Goal: Task Accomplishment & Management: Use online tool/utility

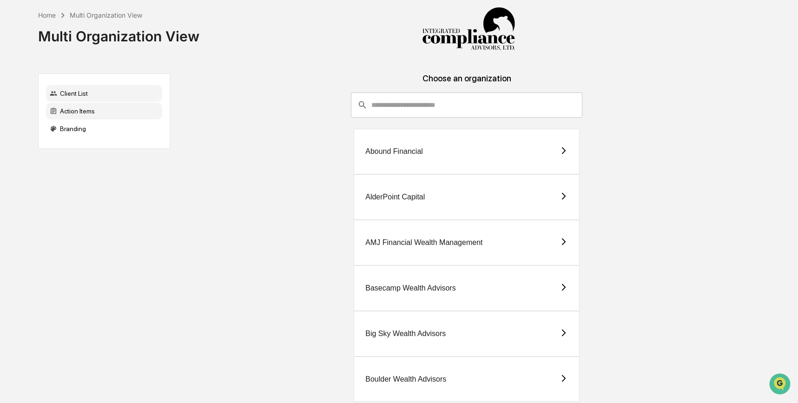
click at [97, 115] on div "Action Items" at bounding box center [104, 111] width 116 height 17
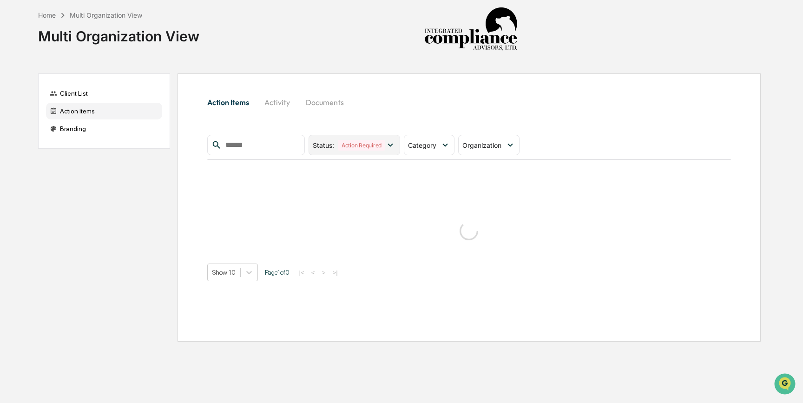
click at [392, 140] on icon at bounding box center [390, 145] width 10 height 10
click at [436, 143] on span "Category" at bounding box center [422, 145] width 28 height 8
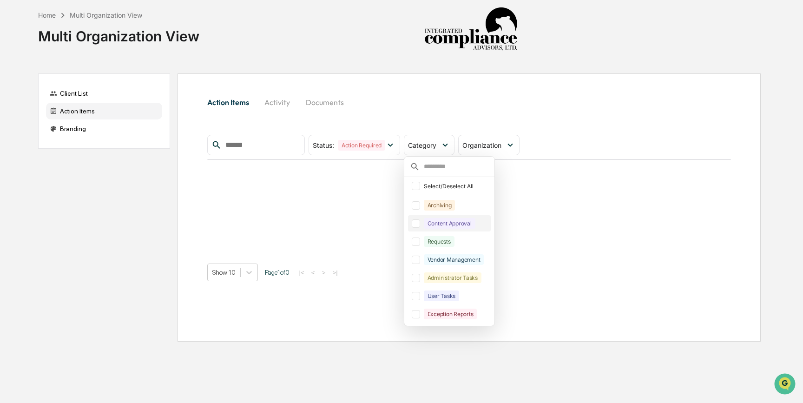
click at [420, 226] on div at bounding box center [416, 223] width 8 height 8
click at [418, 241] on div at bounding box center [416, 242] width 8 height 8
click at [498, 97] on div "Action Items Activity Documents" at bounding box center [469, 102] width 524 height 22
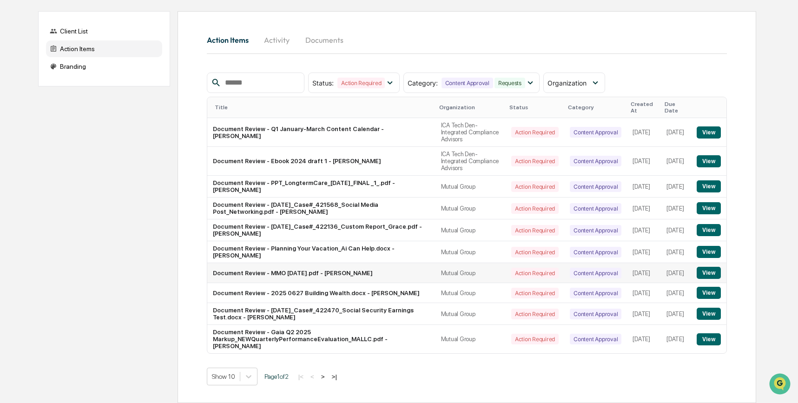
scroll to position [86, 0]
click at [251, 376] on body "Home Multi Organization View Multi Organization View Client List Action Items B…" at bounding box center [399, 170] width 798 height 465
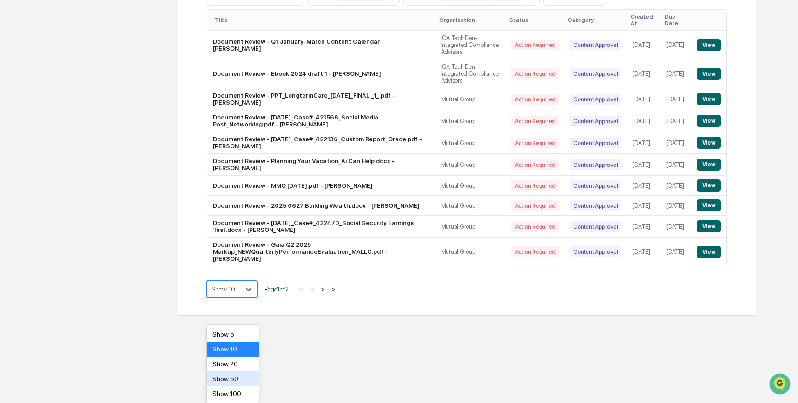
click at [245, 382] on div "Show 50" at bounding box center [233, 378] width 53 height 15
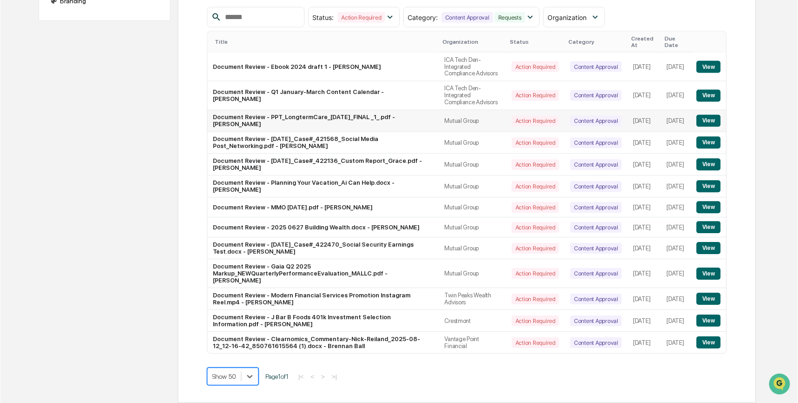
scroll to position [154, 0]
click at [256, 337] on td "Document Review - Clearnomics_Commentary-Nick-Reiland_2025-08-12_12-16-42_85076…" at bounding box center [323, 342] width 232 height 21
click at [299, 339] on td "Document Review - Clearnomics_Commentary-Nick-Reiland_2025-08-12_12-16-42_85076…" at bounding box center [323, 342] width 232 height 21
click at [709, 297] on button "View" at bounding box center [709, 298] width 24 height 12
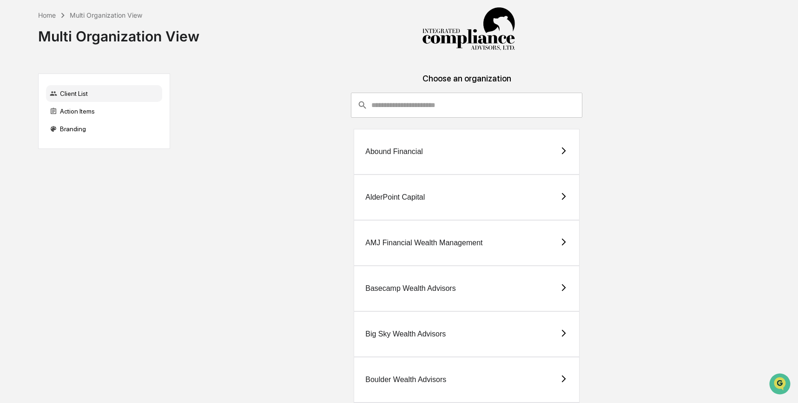
click at [407, 100] on input "consultant-dashboard__filter-organizations-search-bar" at bounding box center [476, 105] width 211 height 25
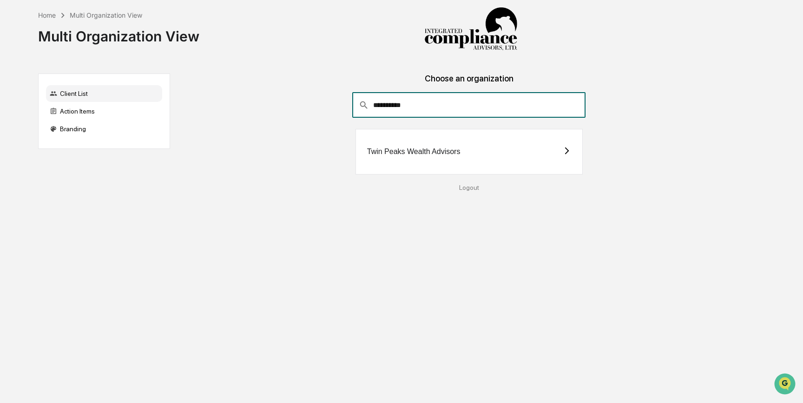
type input "**********"
click at [498, 146] on div "Twin Peaks Wealth Advisors" at bounding box center [469, 152] width 227 height 46
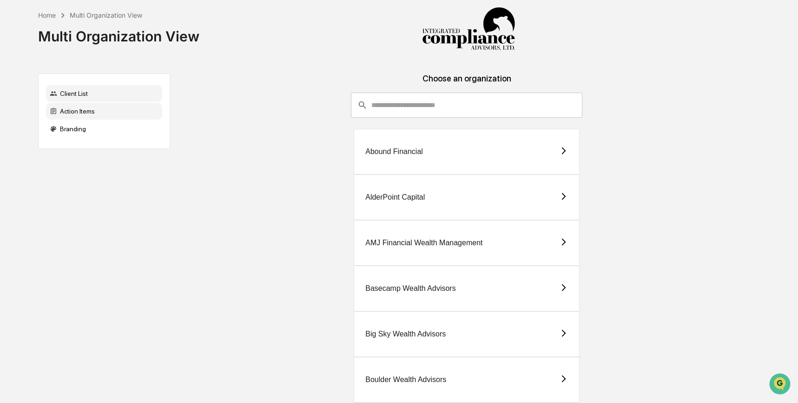
click at [108, 111] on div "Action Items" at bounding box center [104, 111] width 116 height 17
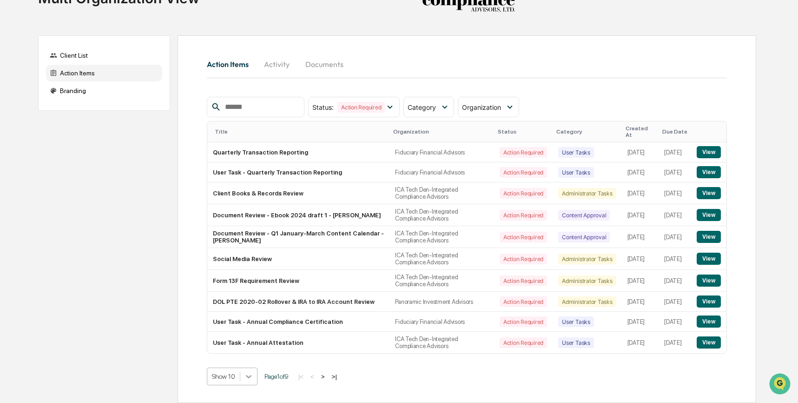
scroll to position [113, 0]
click at [252, 377] on body "Home Multi Organization View Multi Organization View Client List Action Items B…" at bounding box center [399, 182] width 798 height 441
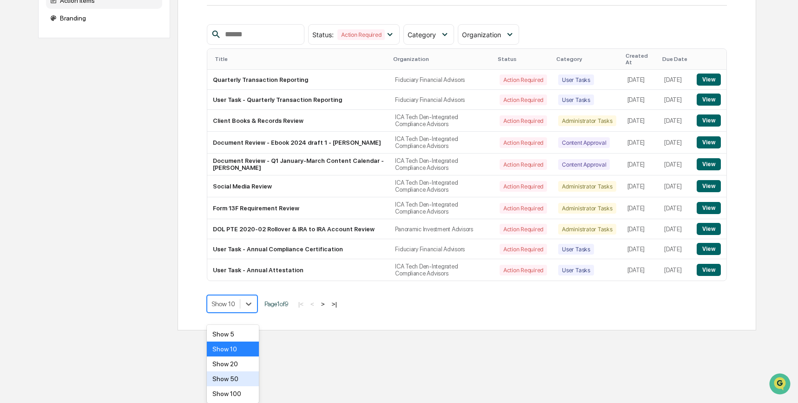
click at [245, 378] on div "Show 50" at bounding box center [233, 378] width 53 height 15
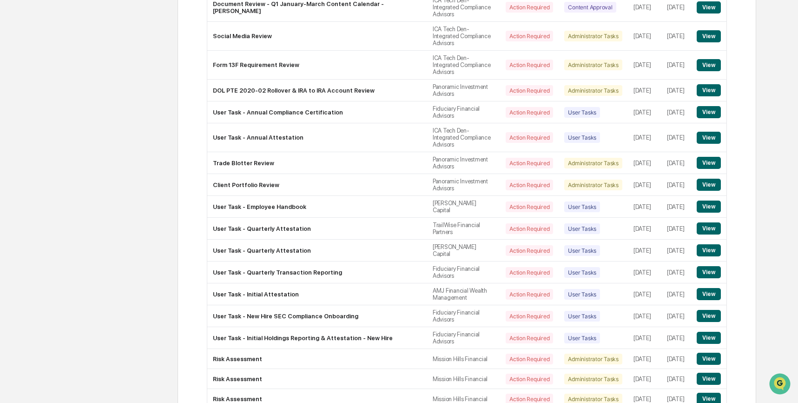
scroll to position [0, 0]
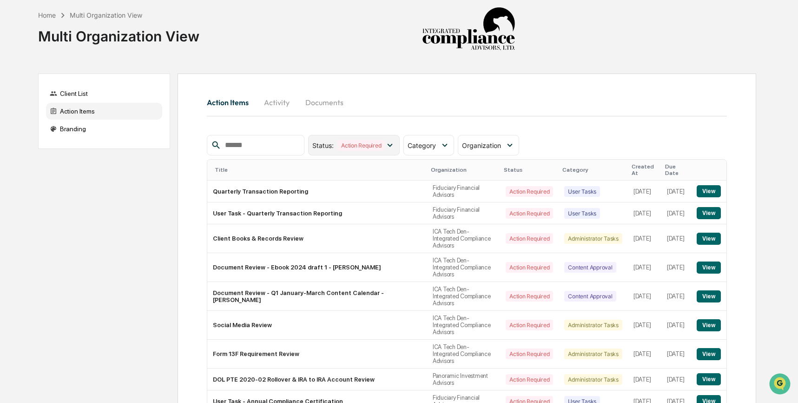
click at [380, 141] on div "Action Required" at bounding box center [361, 145] width 47 height 11
click at [431, 143] on span "Category" at bounding box center [422, 145] width 28 height 8
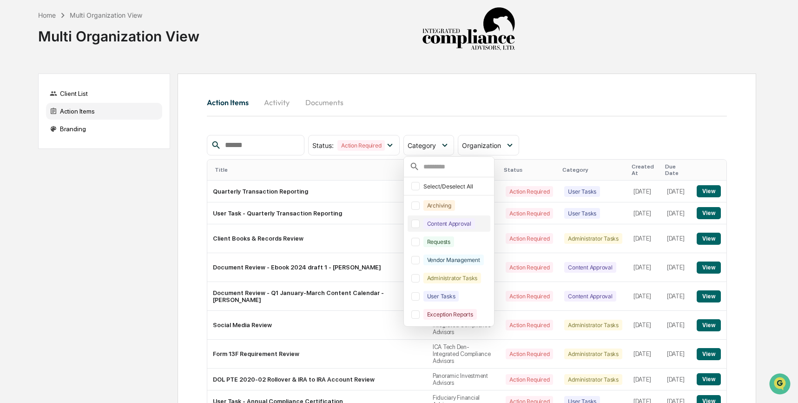
click at [420, 227] on div at bounding box center [415, 223] width 8 height 8
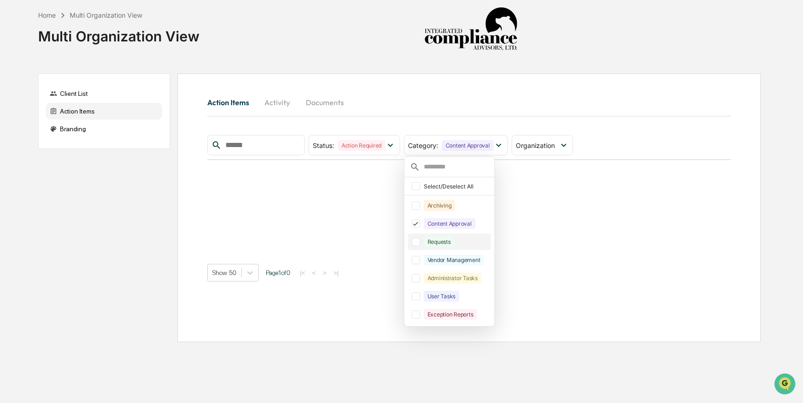
click at [420, 247] on div "Requests" at bounding box center [449, 241] width 83 height 16
click at [322, 312] on div "Action Items Activity Documents Status : Action Required Select/Deselect All Ac…" at bounding box center [470, 207] width 584 height 268
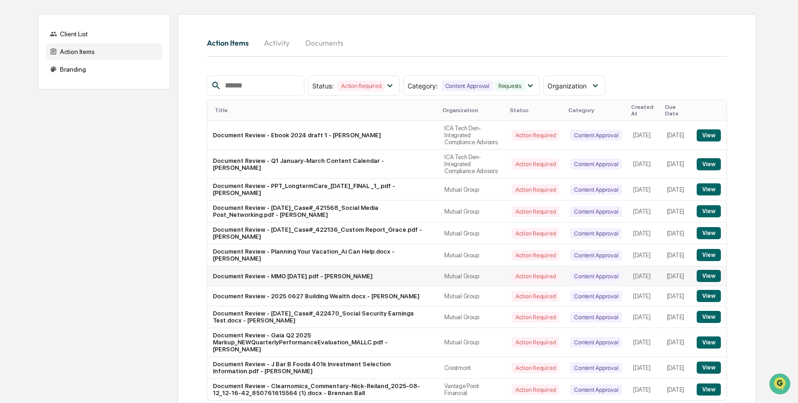
scroll to position [132, 0]
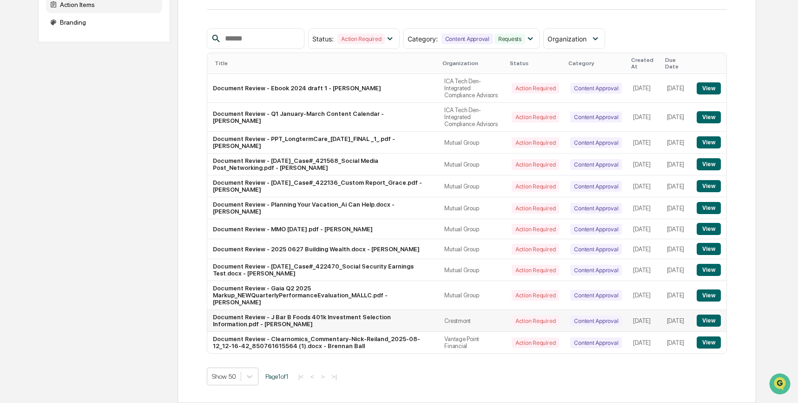
click at [711, 320] on button "View" at bounding box center [709, 320] width 24 height 12
